Goal: Information Seeking & Learning: Understand process/instructions

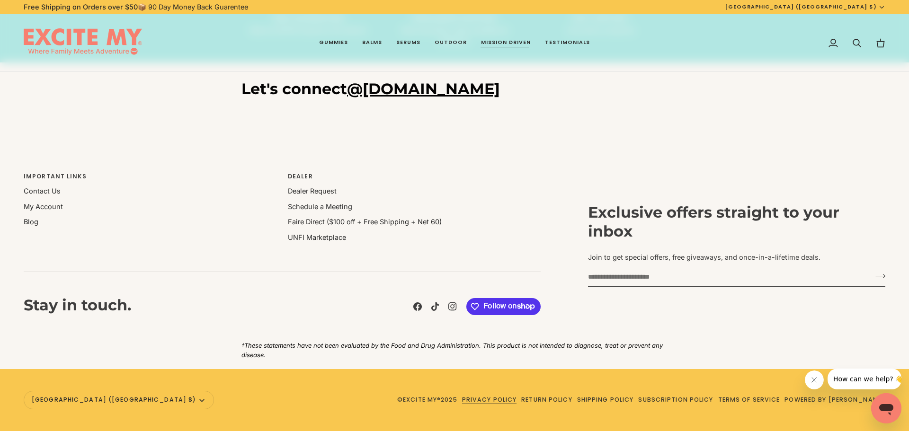
click at [491, 400] on link "Privacy Policy" at bounding box center [489, 400] width 55 height 8
click at [751, 399] on link "Terms of Service" at bounding box center [749, 400] width 62 height 8
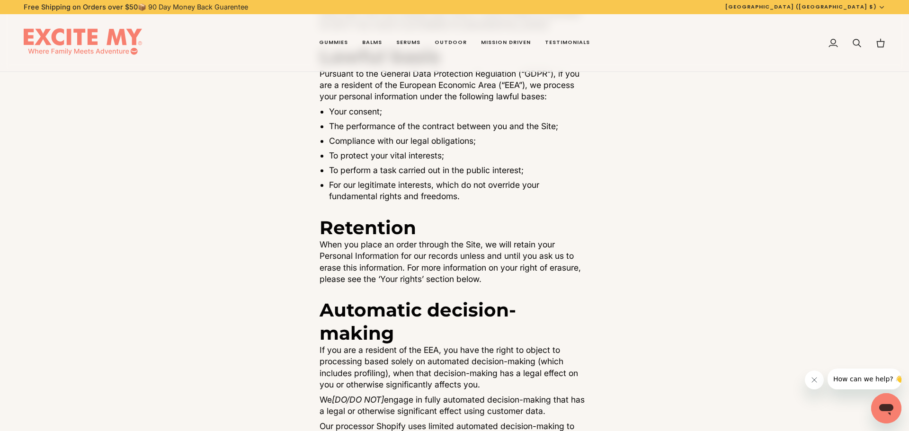
scroll to position [1893, 0]
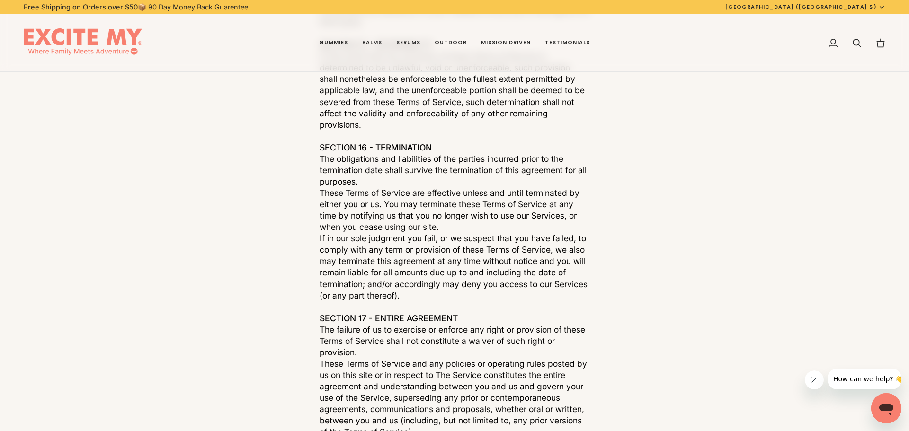
scroll to position [4182, 0]
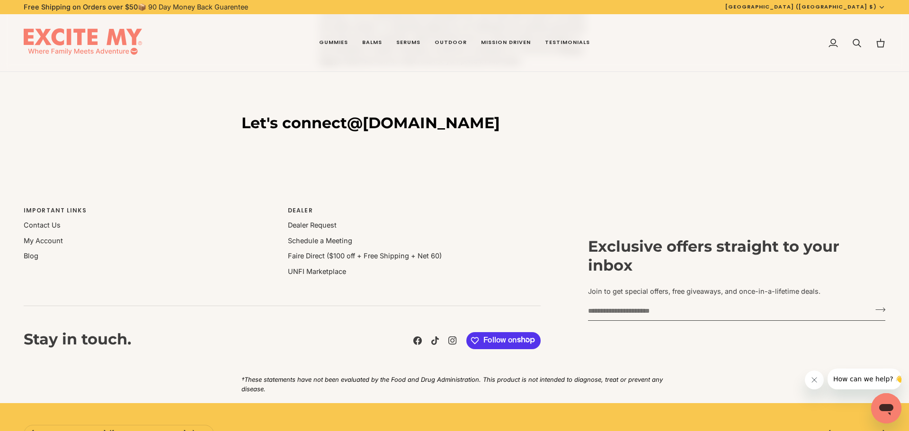
drag, startPoint x: 453, startPoint y: 93, endPoint x: 363, endPoint y: 92, distance: 89.9
click at [363, 114] on h3 "Let's connect @excite.my" at bounding box center [454, 123] width 426 height 19
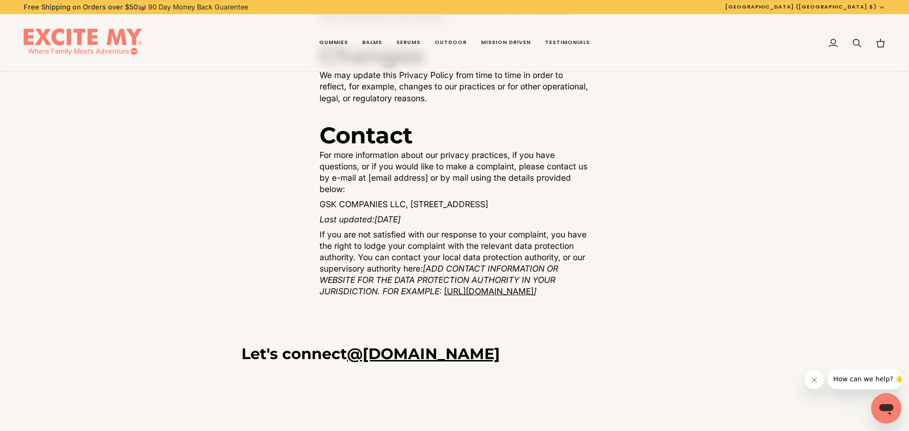
click at [328, 210] on p "GSK COMPANIES LLC, [STREET_ADDRESS]" at bounding box center [455, 204] width 270 height 11
drag, startPoint x: 385, startPoint y: 214, endPoint x: 328, endPoint y: 213, distance: 57.3
click at [328, 210] on p "GSK COMPANIES LLC, 1007 N Federal HWY, Suite 170, Fort Lauderdale FL 33304, Uni…" at bounding box center [455, 204] width 270 height 11
